Goal: Find specific page/section: Find specific page/section

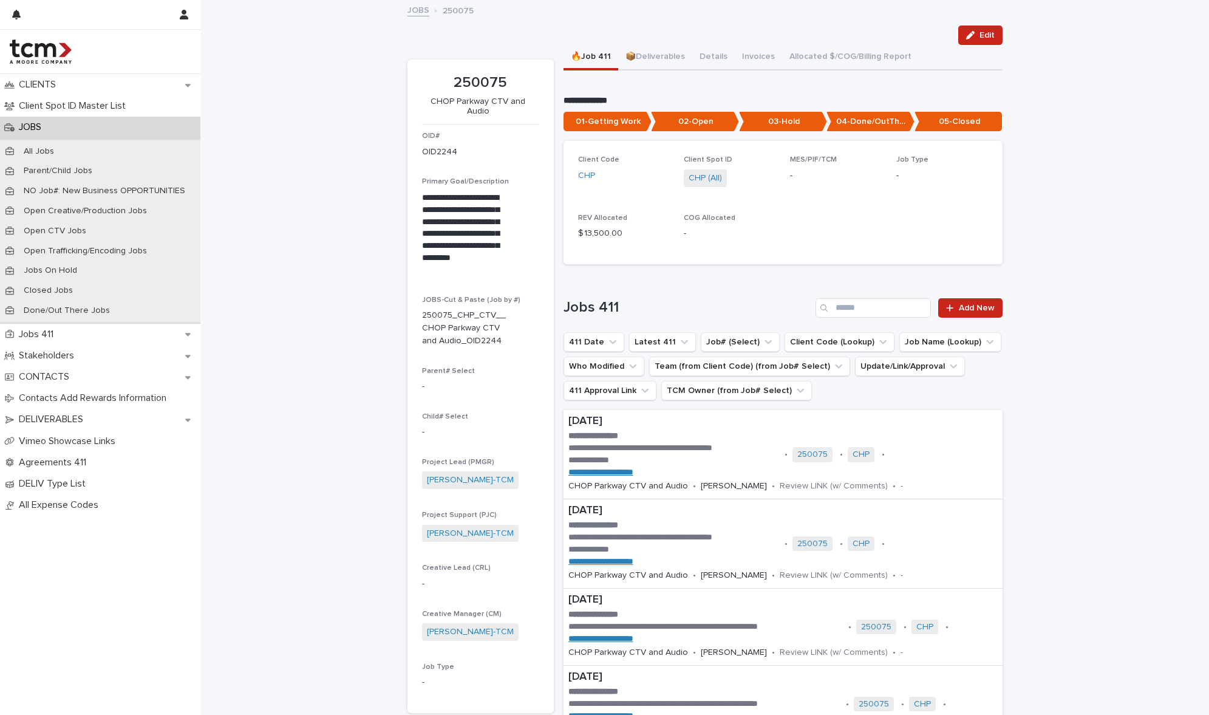
click at [417, 9] on link "JOBS" at bounding box center [419, 9] width 22 height 14
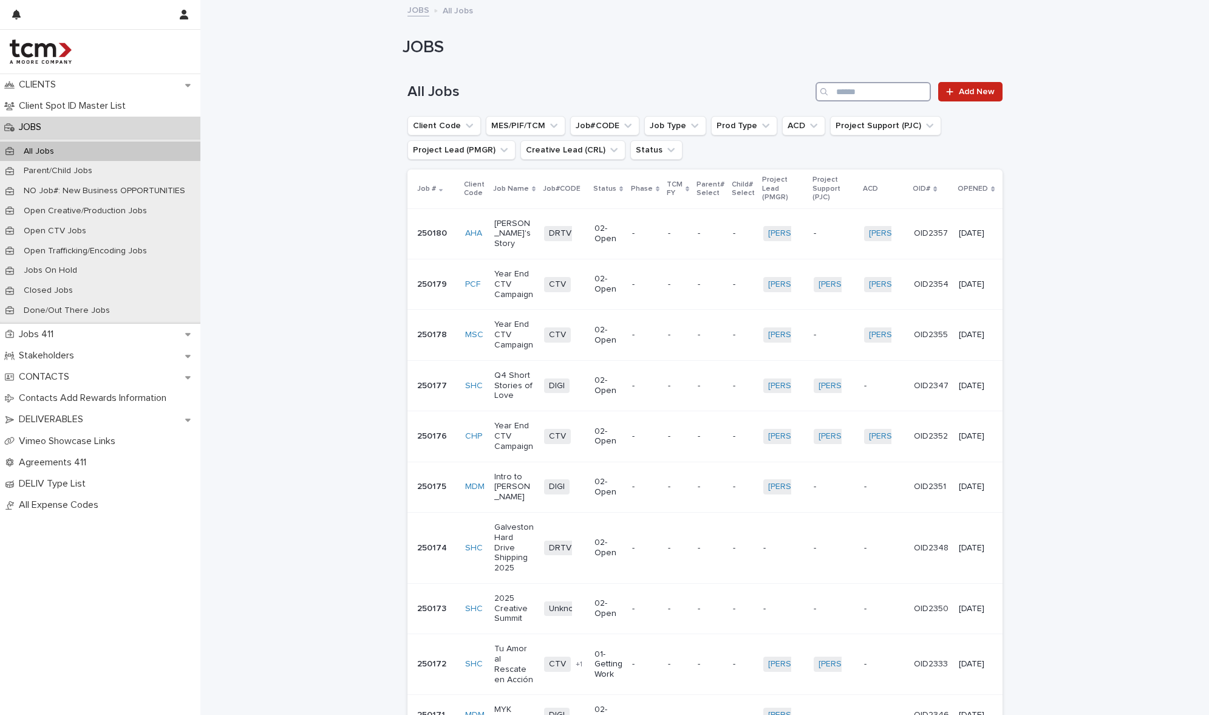
click at [841, 96] on input "Search" at bounding box center [873, 91] width 115 height 19
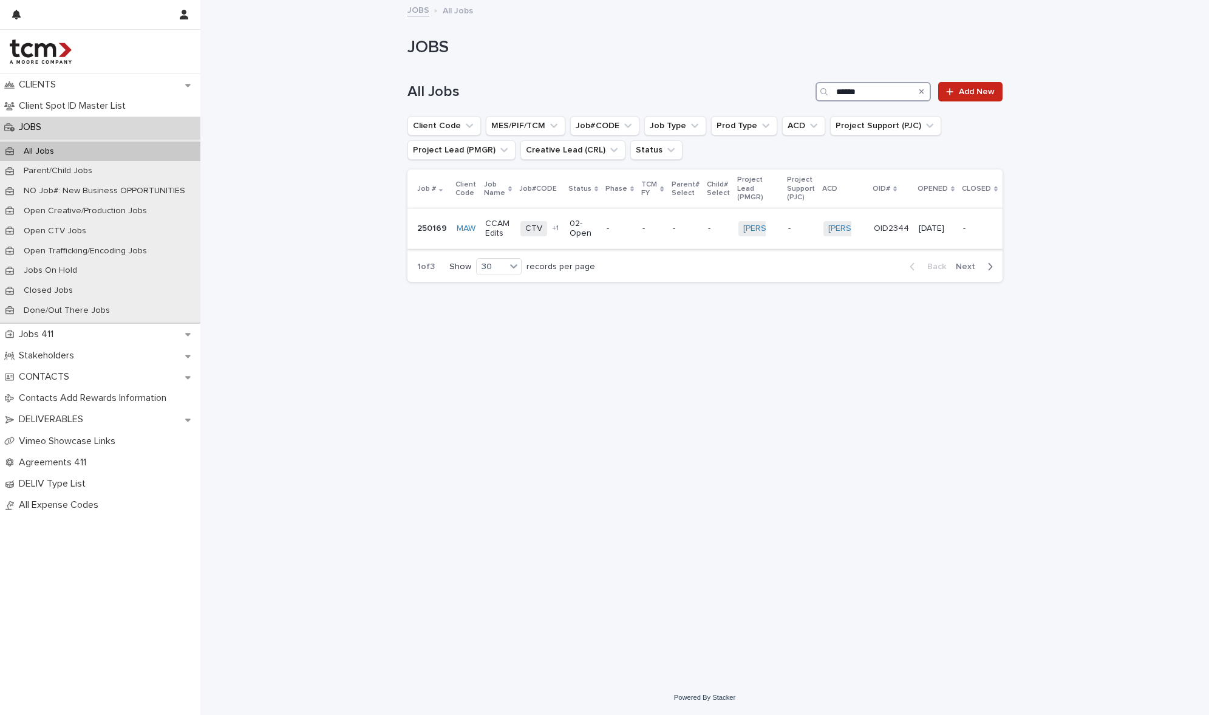
type input "******"
click at [491, 233] on p "CCAM Edits" at bounding box center [498, 229] width 26 height 21
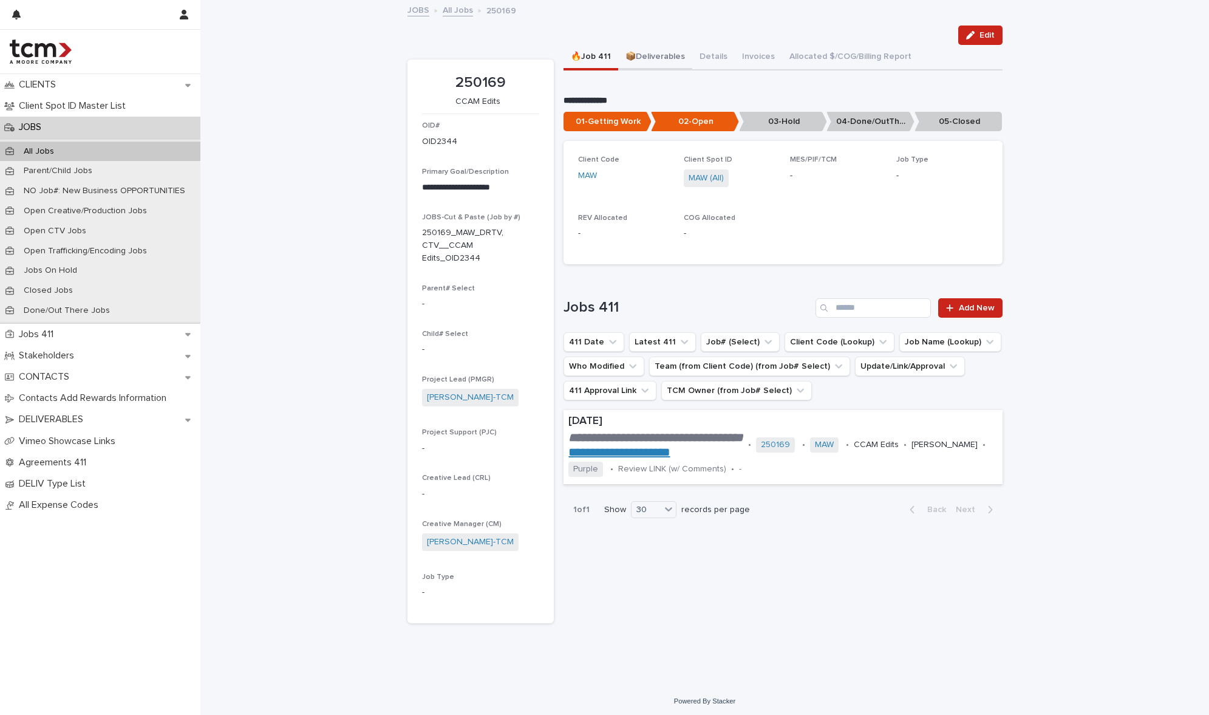
click at [618, 62] on button "📦Deliverables" at bounding box center [655, 58] width 74 height 26
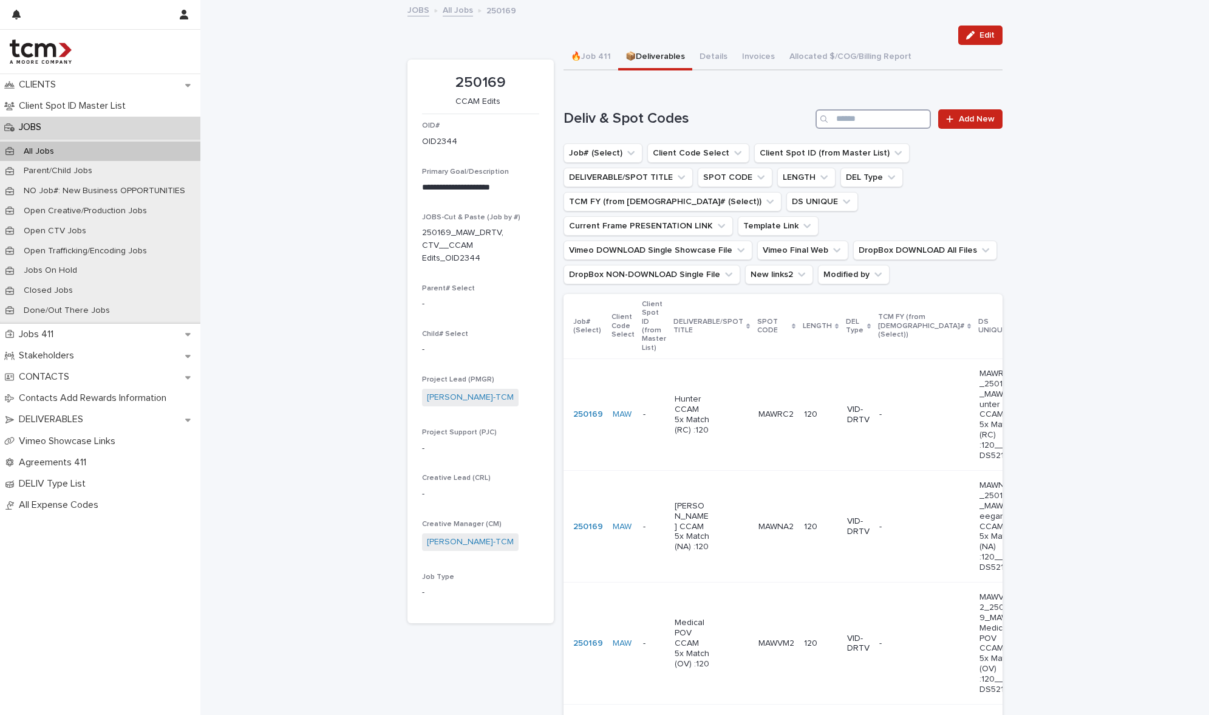
click at [850, 120] on input "Search" at bounding box center [873, 118] width 115 height 19
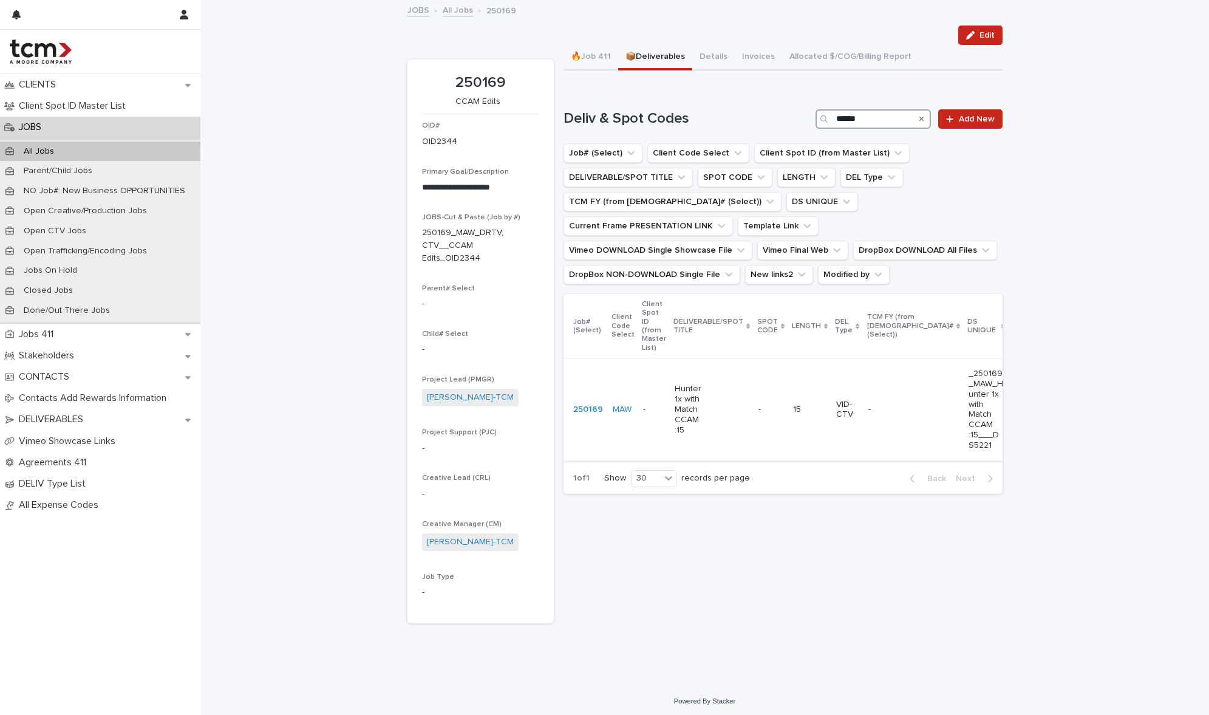
type input "******"
click at [810, 419] on div "15" at bounding box center [809, 410] width 33 height 20
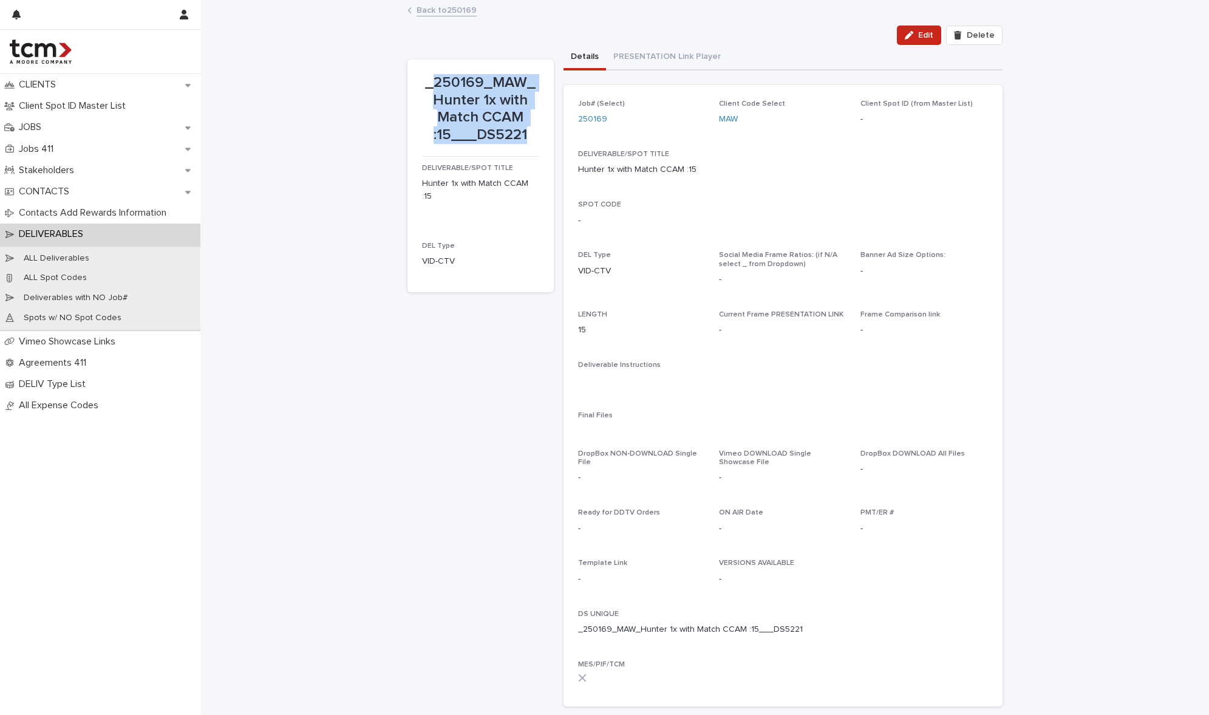
drag, startPoint x: 431, startPoint y: 85, endPoint x: 530, endPoint y: 135, distance: 111.6
click at [530, 135] on p "_250169_MAW_Hunter 1x with Match CCAM :15___DS5221" at bounding box center [480, 109] width 117 height 70
copy p "250169_MAW_Hunter 1x with Match CCAM :15___DS5221"
click at [700, 241] on div "Job# (Select) 250169 Client Code Select MAW Client Spot ID (from Master List) -…" at bounding box center [783, 396] width 410 height 592
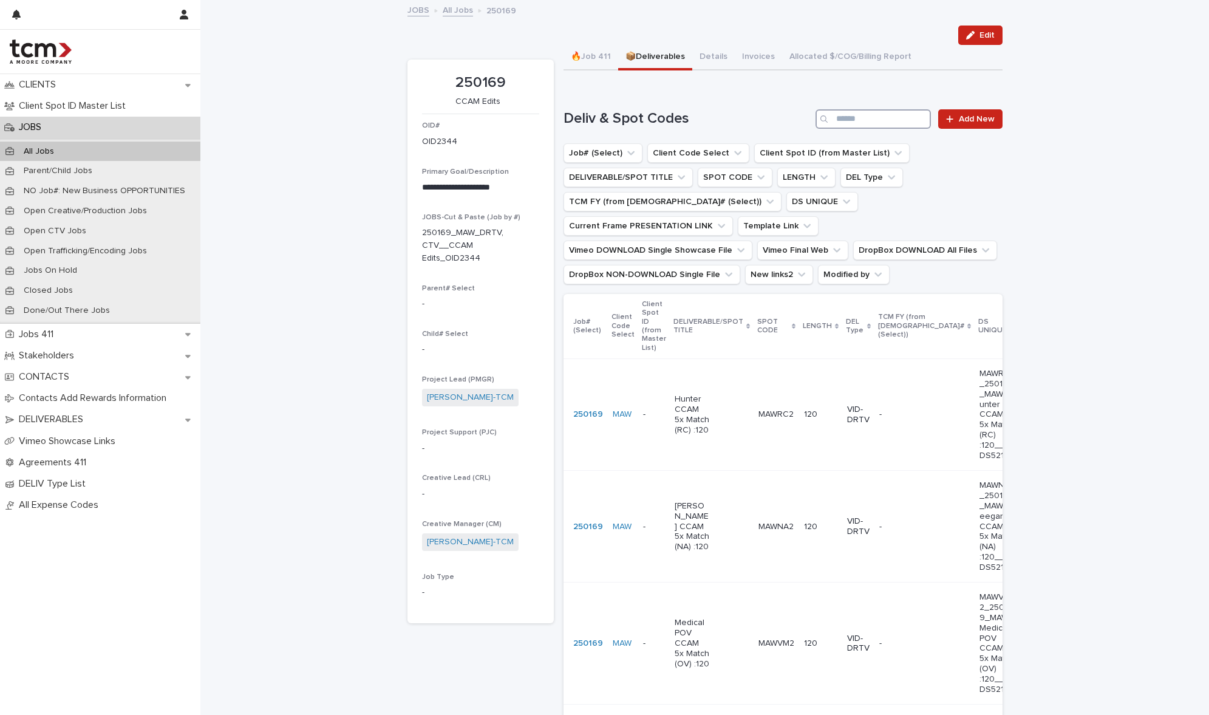
click at [897, 121] on input "Search" at bounding box center [873, 118] width 115 height 19
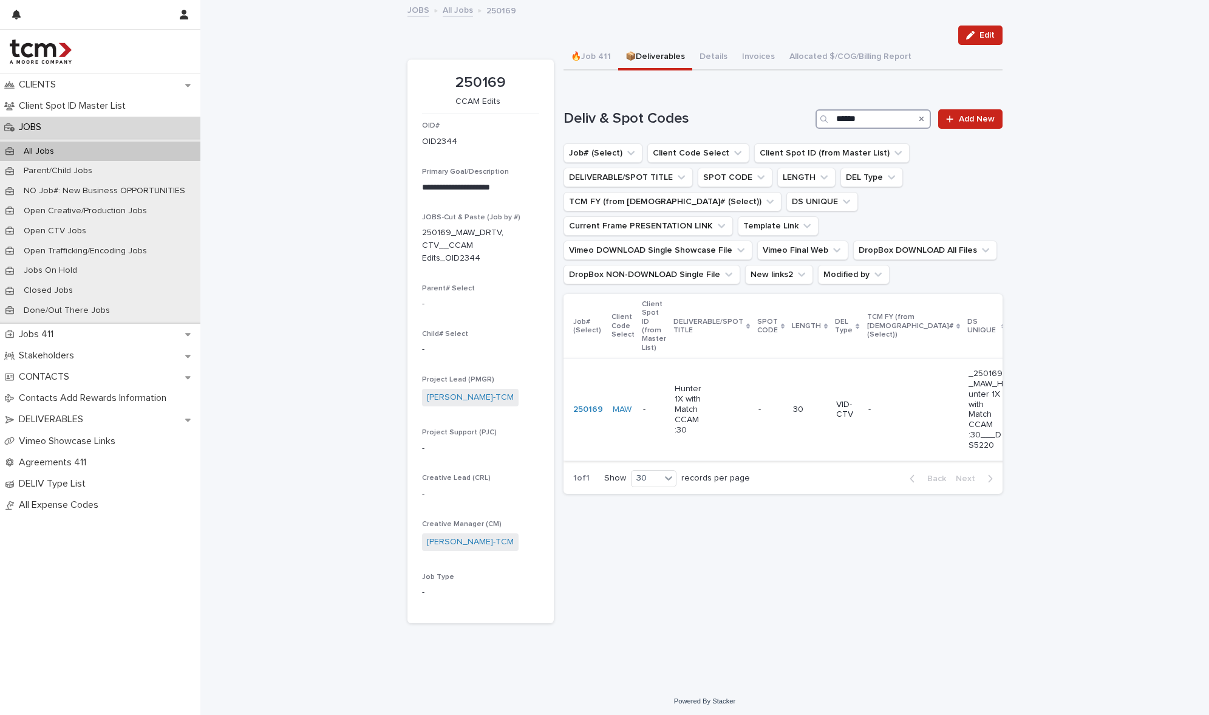
type input "******"
click at [807, 394] on td "30" at bounding box center [809, 409] width 43 height 101
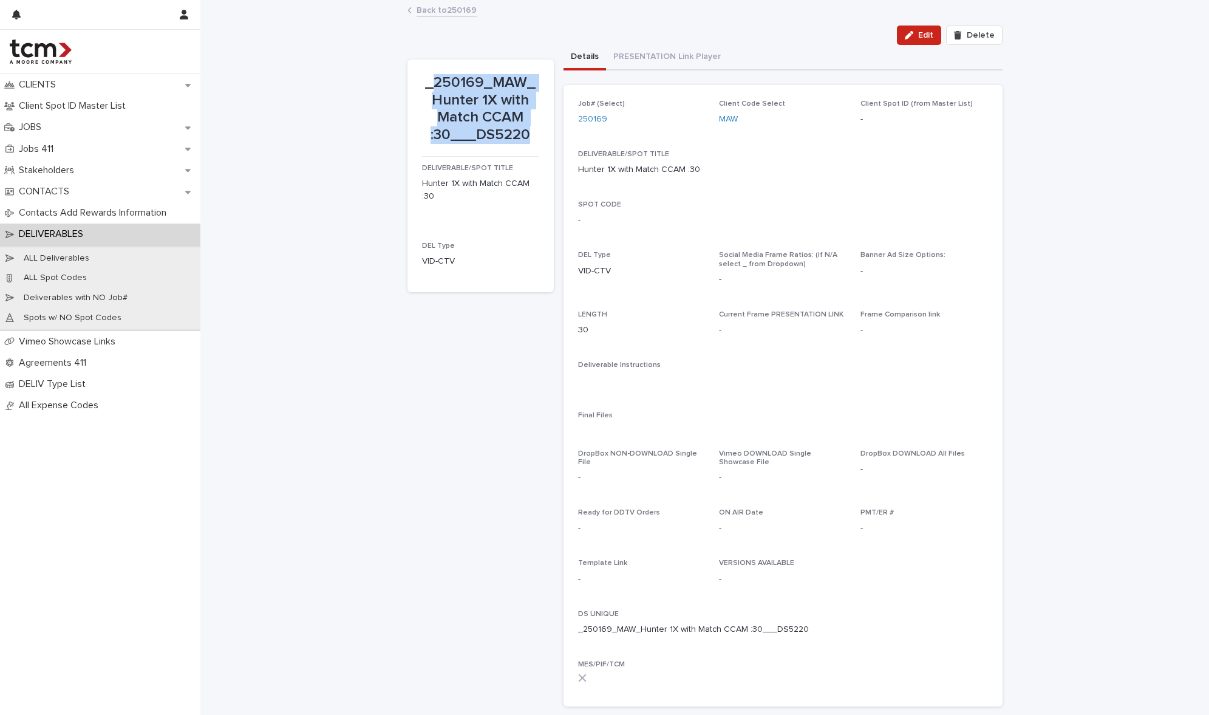
drag, startPoint x: 431, startPoint y: 81, endPoint x: 538, endPoint y: 137, distance: 119.8
click at [538, 137] on section "_250169_MAW_Hunter 1X with Match CCAM :30___DS5220 DELIVERABLE/SPOT TITLE Hunte…" at bounding box center [481, 176] width 146 height 233
copy p "250169_MAW_Hunter 1X with Match CCAM :30___DS5220"
click at [531, 45] on div "_250169_MAW_Hunter 1X with Match CCAM :30___DS5220 DELIVERABLE/SPOT TITLE Hunte…" at bounding box center [705, 380] width 595 height 671
click at [440, 9] on link "Back to 250169" at bounding box center [447, 9] width 60 height 14
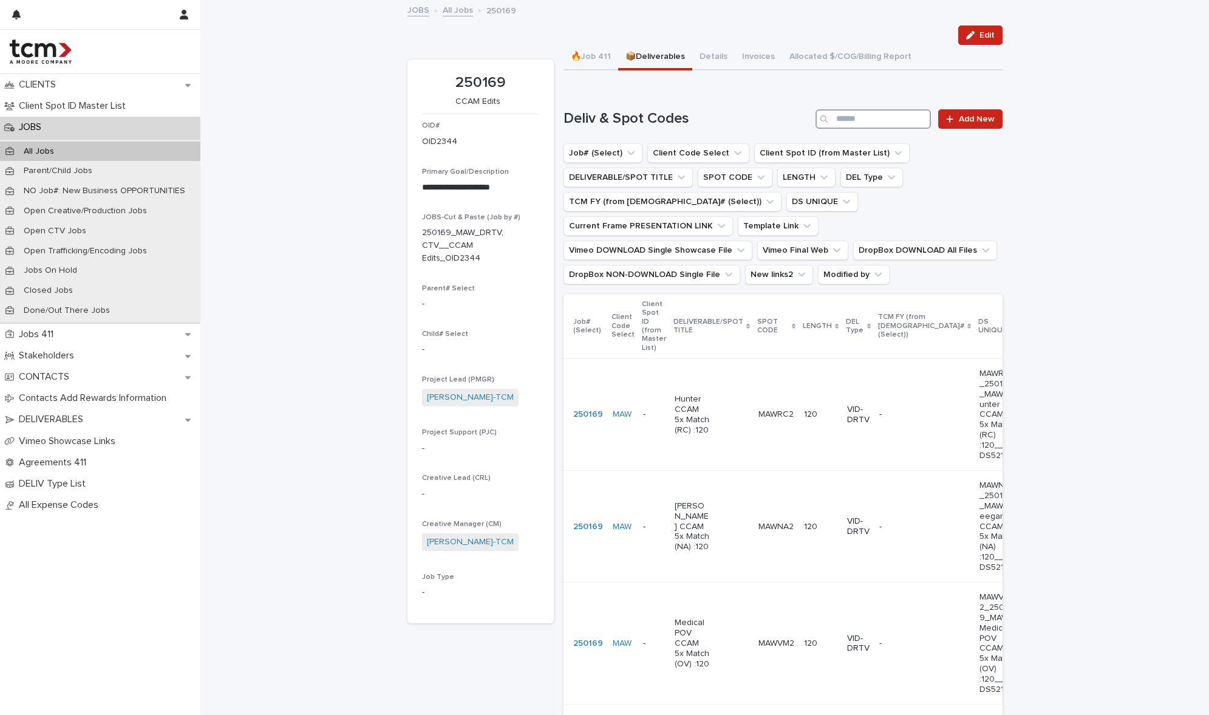
click at [874, 114] on input "Search" at bounding box center [873, 118] width 115 height 19
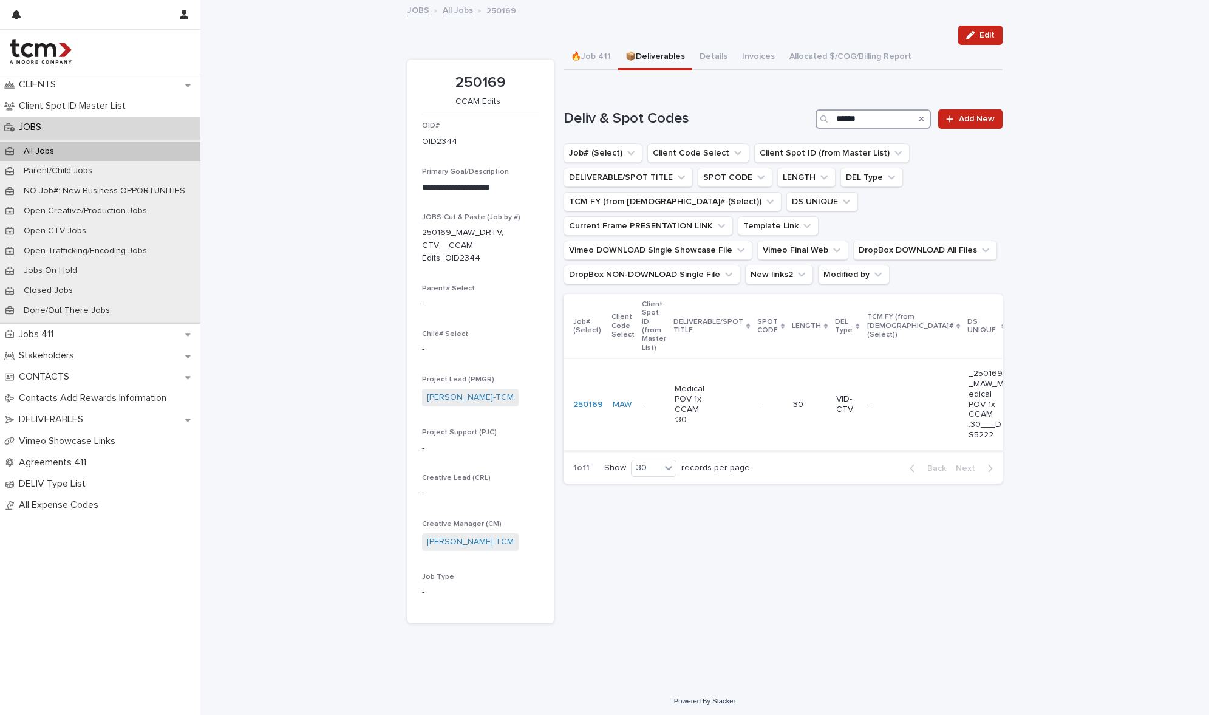
type input "******"
click at [702, 426] on div "Medical POV 1x CCAM :30" at bounding box center [712, 404] width 74 height 50
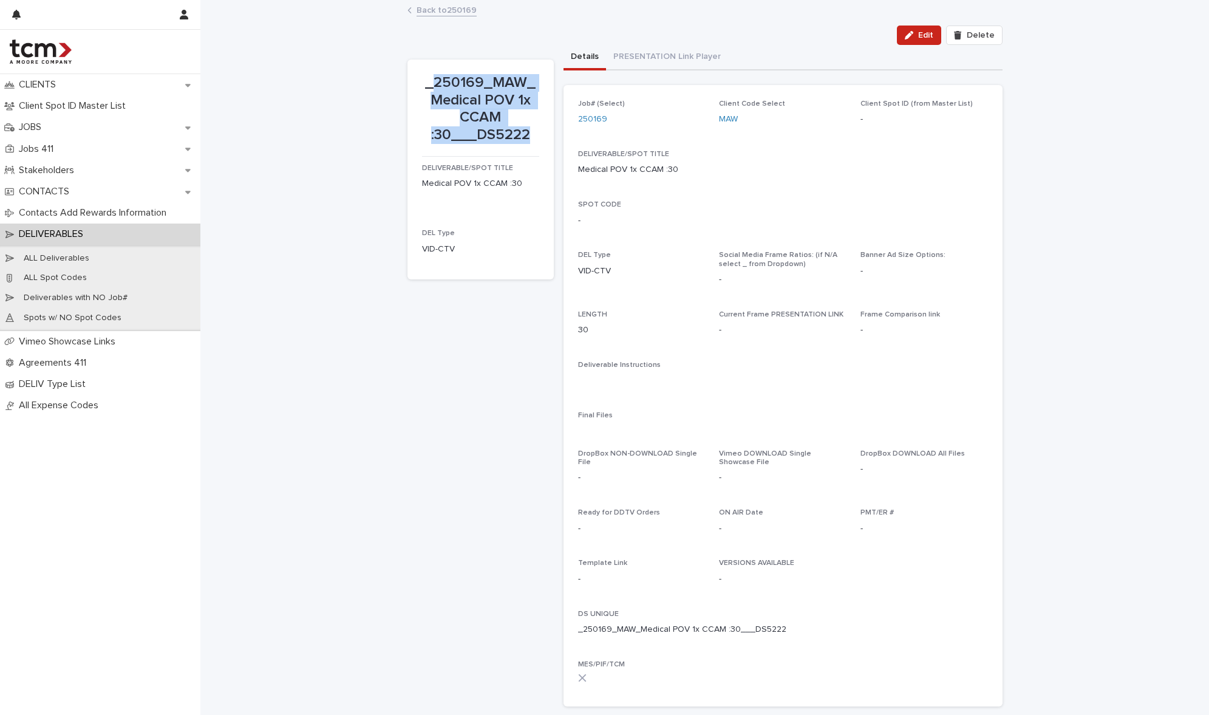
drag, startPoint x: 431, startPoint y: 84, endPoint x: 544, endPoint y: 142, distance: 126.6
click at [544, 142] on section "_250169_MAW_Medical POV 1x CCAM :30___DS5222 DELIVERABLE/SPOT TITLE Medical POV…" at bounding box center [481, 170] width 146 height 220
copy p "250169_MAW_Medical POV 1x CCAM :30___DS5222"
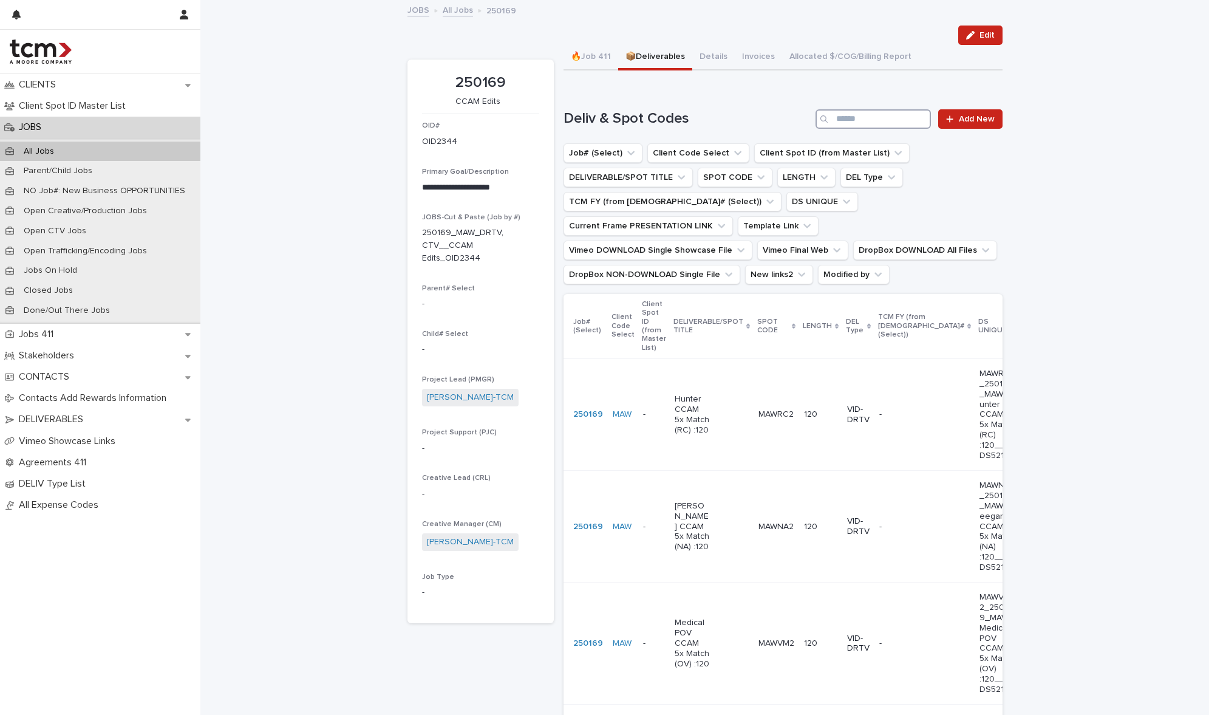
click at [863, 119] on input "Search" at bounding box center [873, 118] width 115 height 19
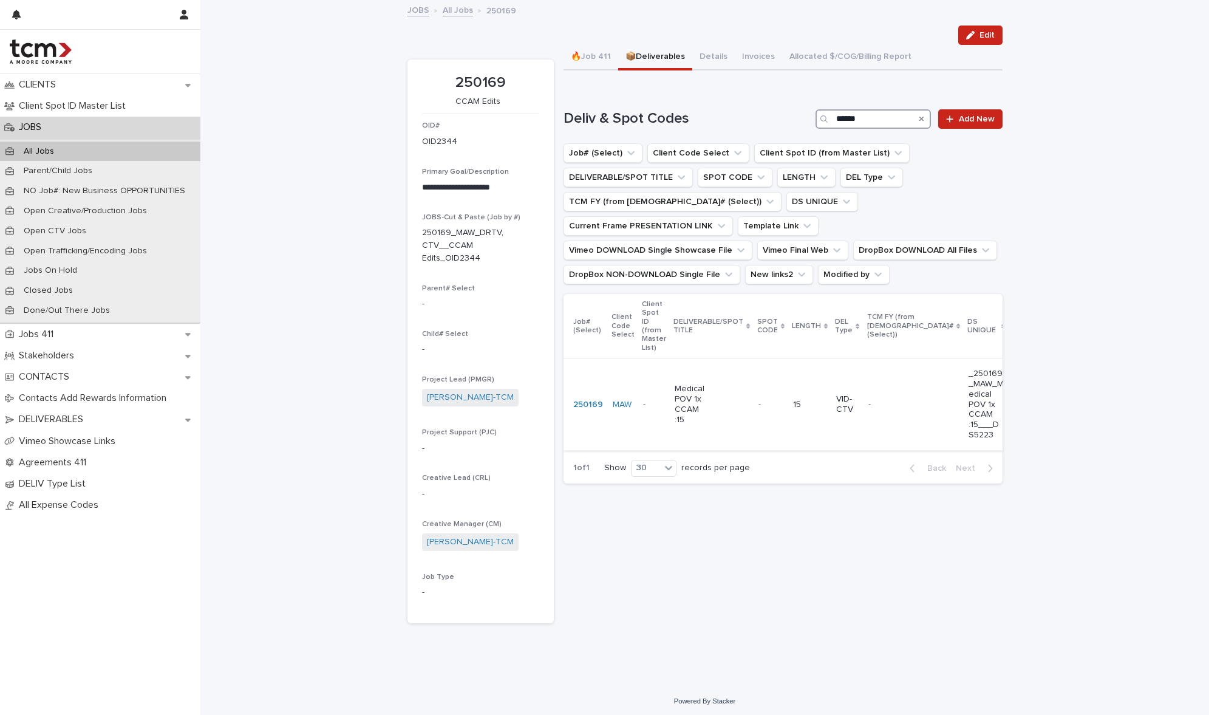
type input "******"
click at [765, 395] on td "- -" at bounding box center [771, 405] width 35 height 92
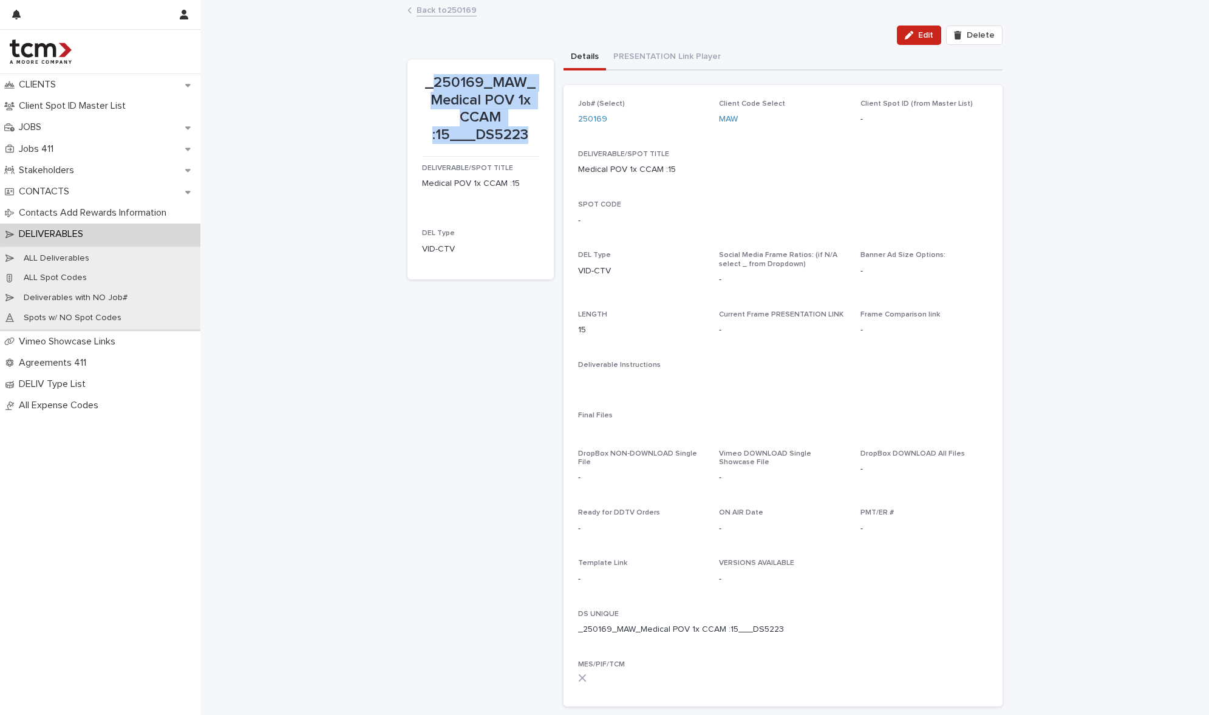
drag, startPoint x: 433, startPoint y: 85, endPoint x: 546, endPoint y: 155, distance: 133.1
click at [546, 155] on section "_250169_MAW_Medical POV 1x CCAM :15___DS5223 DELIVERABLE/SPOT TITLE Medical POV…" at bounding box center [481, 170] width 146 height 220
copy p "250169_MAW_Medical POV 1x CCAM :15___DS5223"
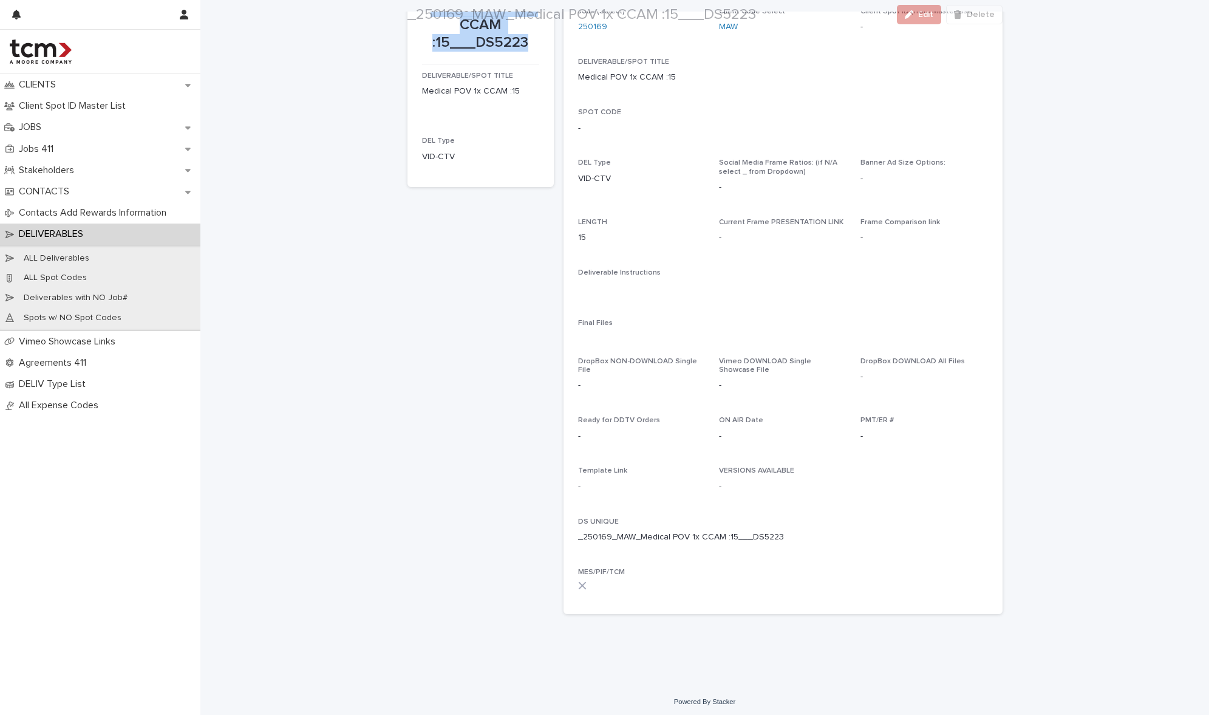
scroll to position [97, 0]
